Goal: Use online tool/utility: Utilize a website feature to perform a specific function

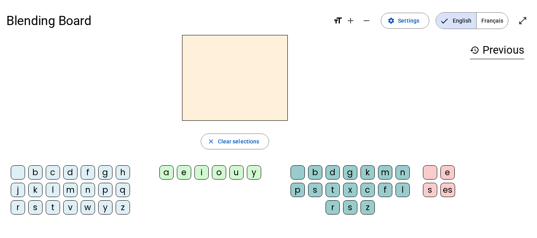
click at [54, 210] on div "t" at bounding box center [53, 207] width 14 height 14
click at [166, 171] on div "a" at bounding box center [167, 172] width 14 height 14
click at [367, 189] on div "c" at bounding box center [368, 190] width 14 height 14
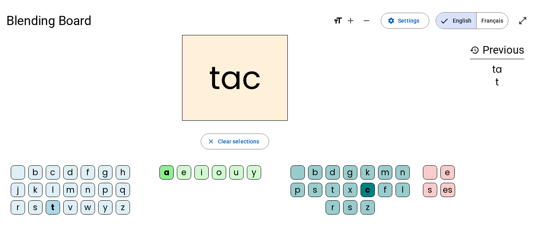
click at [427, 172] on div at bounding box center [430, 172] width 14 height 14
click at [298, 174] on div at bounding box center [298, 172] width 14 height 14
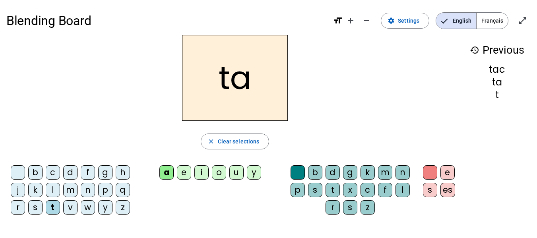
click at [186, 175] on div "e" at bounding box center [184, 172] width 14 height 14
click at [18, 190] on div "j" at bounding box center [18, 190] width 14 height 14
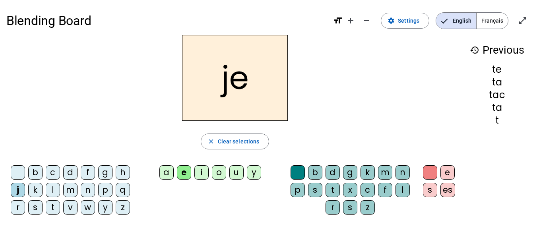
click at [70, 172] on div "d" at bounding box center [70, 172] width 14 height 14
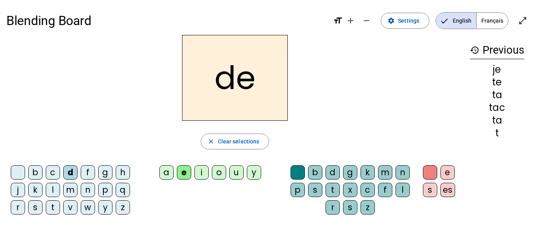
click at [67, 190] on div "m" at bounding box center [70, 190] width 14 height 14
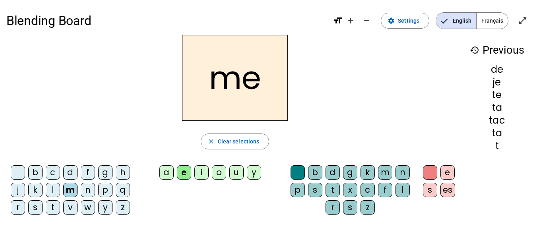
click at [168, 171] on div "a" at bounding box center [167, 172] width 14 height 14
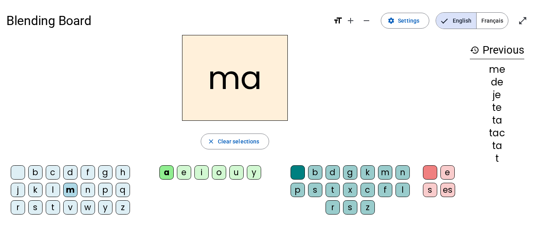
click at [52, 191] on div "l" at bounding box center [53, 190] width 14 height 14
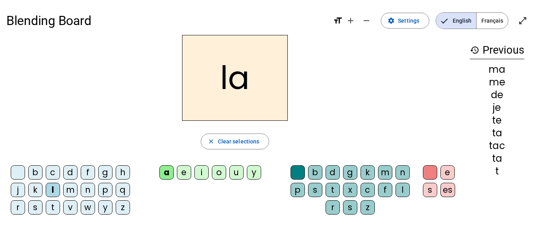
click at [369, 189] on div "c" at bounding box center [368, 190] width 14 height 14
